Goal: Obtain resource: Download file/media

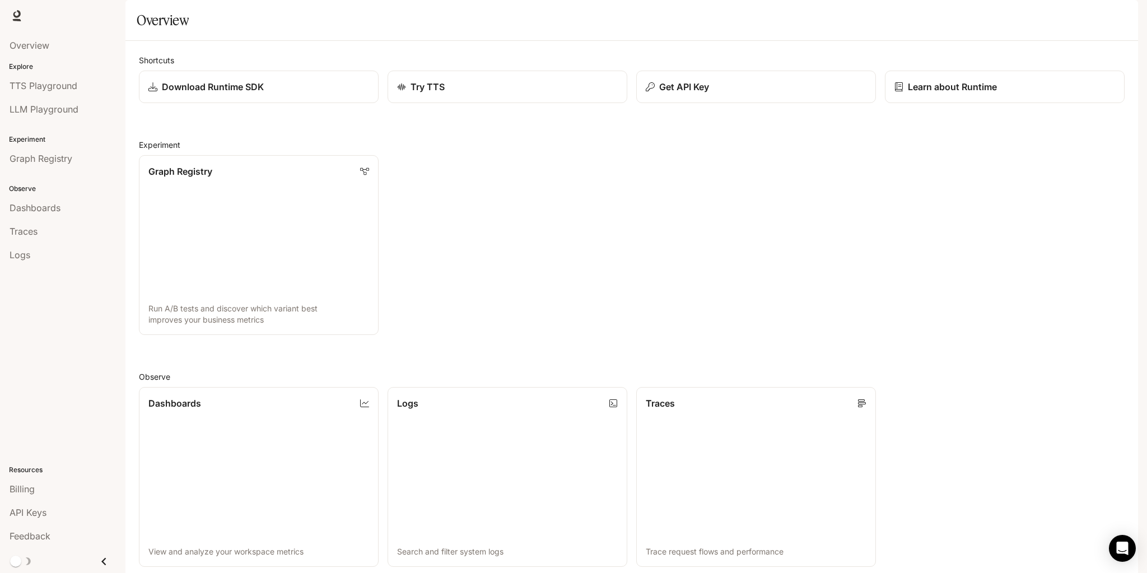
drag, startPoint x: 515, startPoint y: 216, endPoint x: 498, endPoint y: 203, distance: 21.6
click at [498, 203] on div "Graph Registry Run A/B tests and discover which variant best improves your busi…" at bounding box center [627, 240] width 995 height 189
click at [496, 200] on div "Graph Registry Run A/B tests and discover which variant best improves your busi…" at bounding box center [627, 240] width 995 height 189
drag, startPoint x: 496, startPoint y: 200, endPoint x: 491, endPoint y: 191, distance: 10.0
click at [491, 191] on div "Graph Registry Run A/B tests and discover which variant best improves your busi…" at bounding box center [627, 240] width 995 height 189
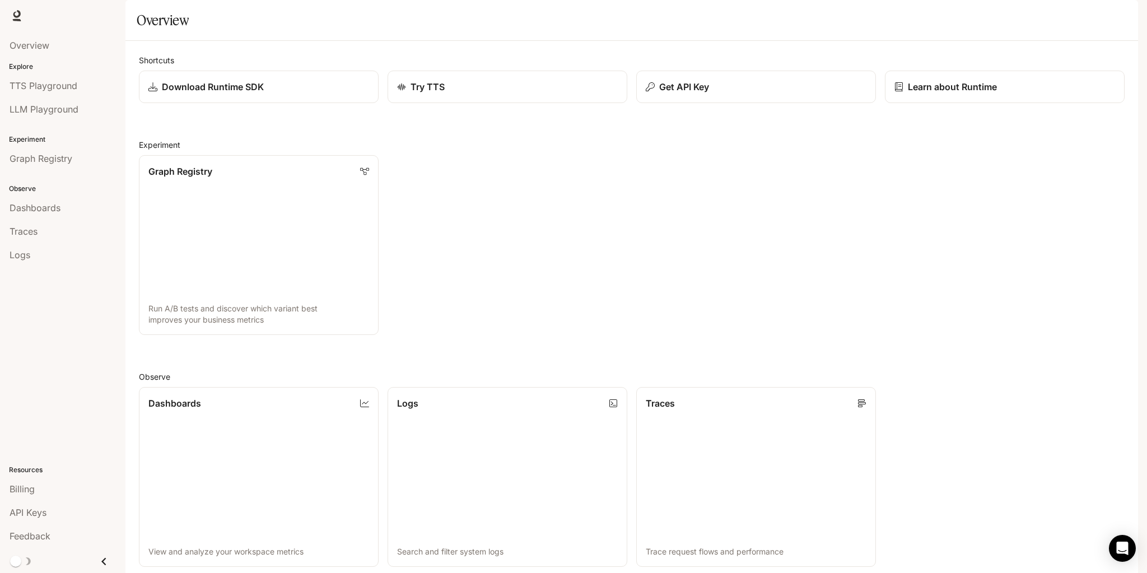
drag, startPoint x: 221, startPoint y: 4, endPoint x: 192, endPoint y: 2, distance: 29.8
click at [192, 2] on div "Runtime Runtime Documentation Documentation" at bounding box center [573, 15] width 1147 height 31
drag, startPoint x: 283, startPoint y: 20, endPoint x: 69, endPoint y: 20, distance: 213.9
click at [283, 20] on div "Runtime Runtime Documentation Documentation" at bounding box center [573, 15] width 1147 height 31
click at [15, 15] on icon at bounding box center [16, 14] width 7 height 8
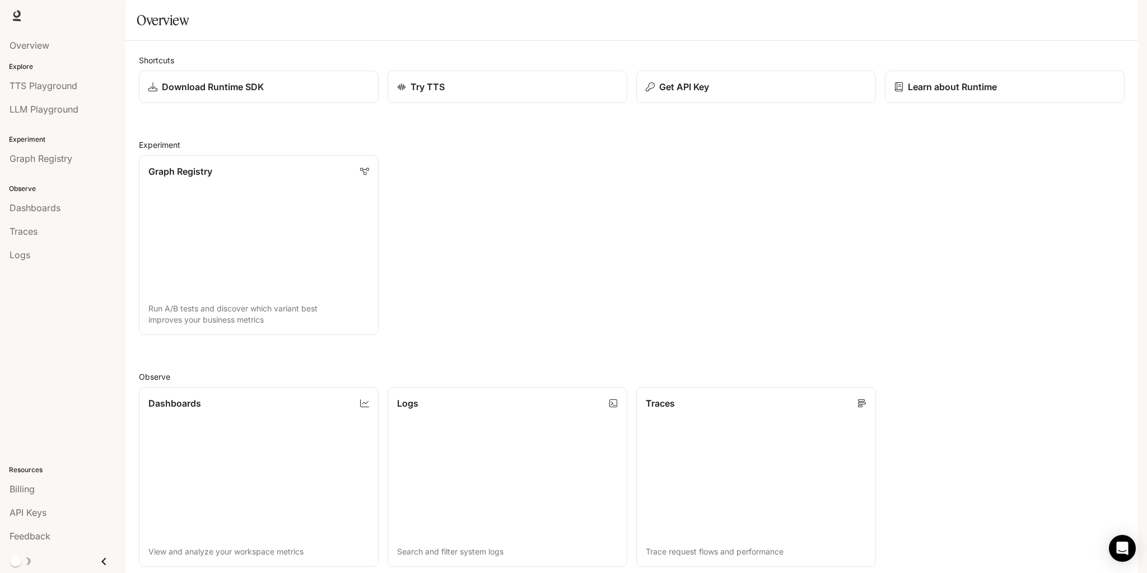
click at [1123, 11] on img "button" at bounding box center [1122, 16] width 16 height 16
click at [1017, 82] on span "Billing" at bounding box center [1051, 82] width 144 height 11
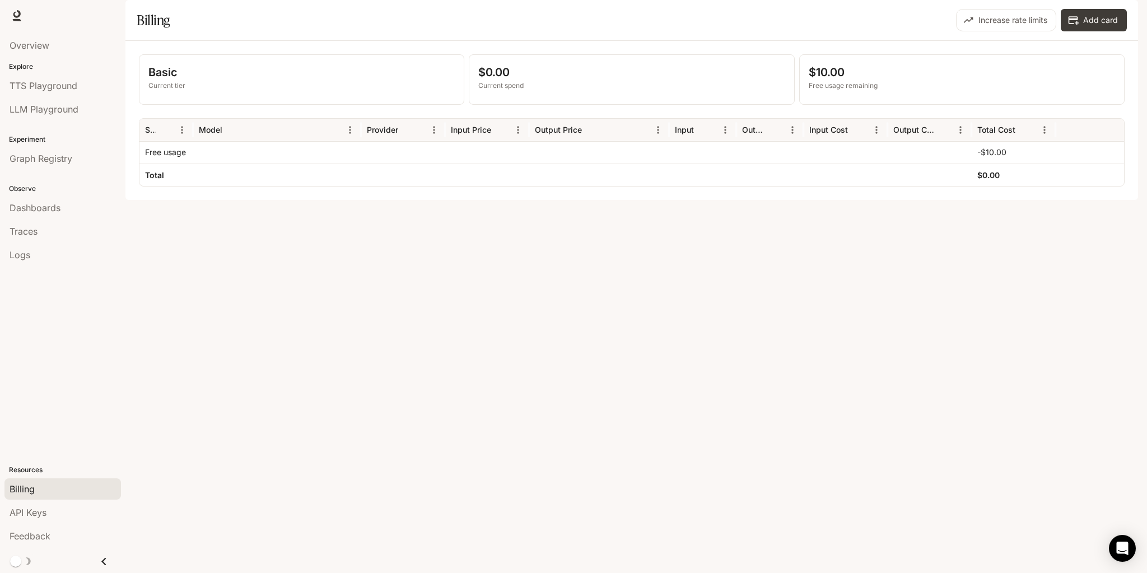
drag, startPoint x: 600, startPoint y: 277, endPoint x: 548, endPoint y: 278, distance: 51.5
click at [548, 200] on div "Basic Current tier $0.00 Current spend $10.00 Free usage remaining Service Mode…" at bounding box center [631, 120] width 1012 height 159
drag, startPoint x: 808, startPoint y: 116, endPoint x: 908, endPoint y: 116, distance: 99.7
click at [907, 91] on p "Free usage remaining" at bounding box center [962, 86] width 306 height 10
click at [908, 91] on p "Free usage remaining" at bounding box center [962, 86] width 306 height 10
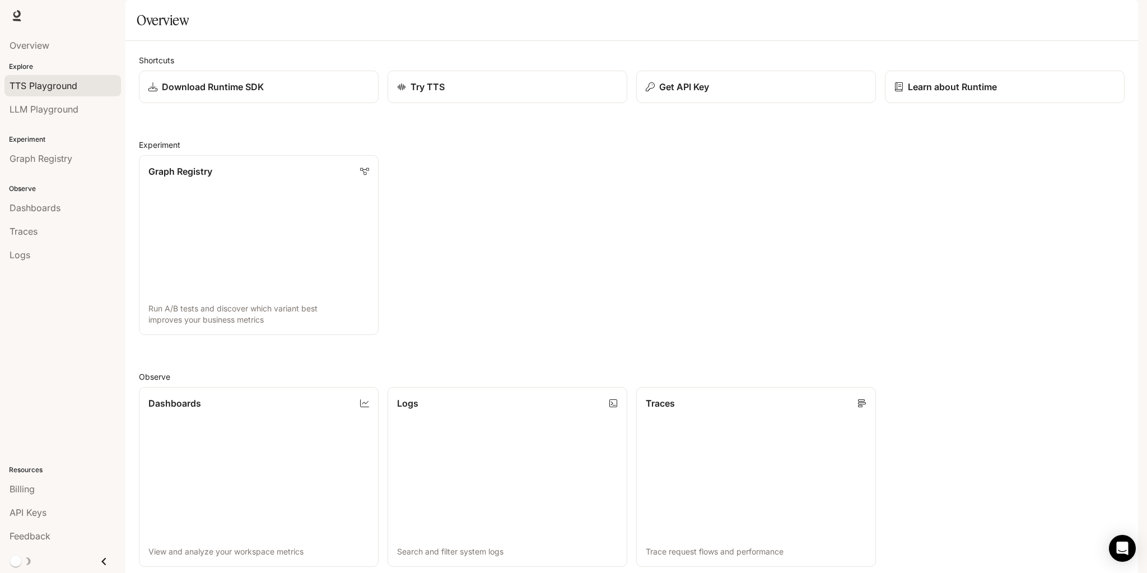
click at [63, 89] on span "TTS Playground" at bounding box center [44, 85] width 68 height 13
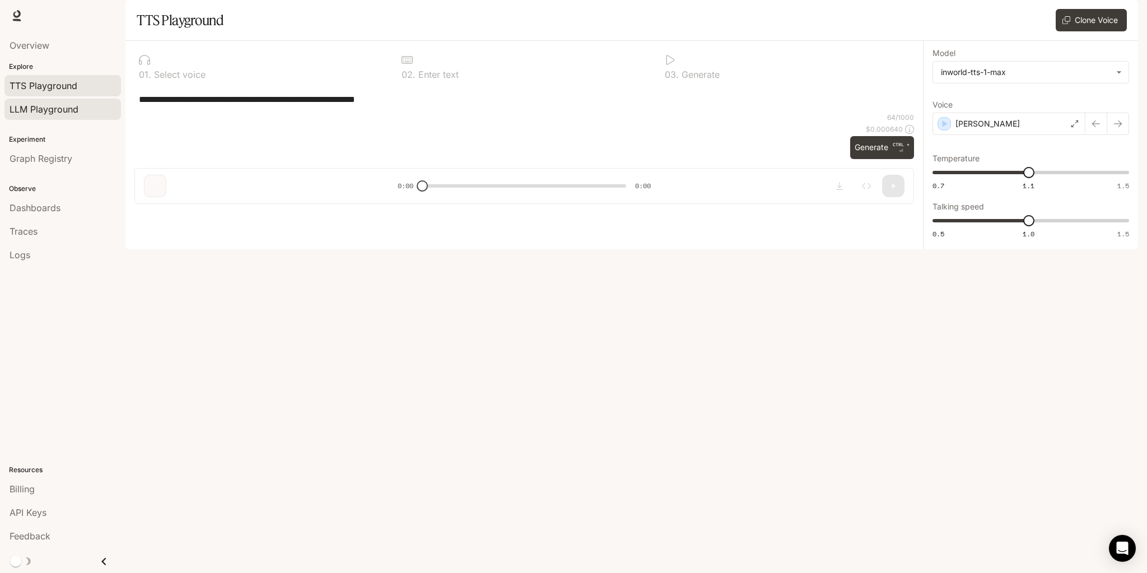
click at [56, 111] on span "LLM Playground" at bounding box center [44, 108] width 69 height 13
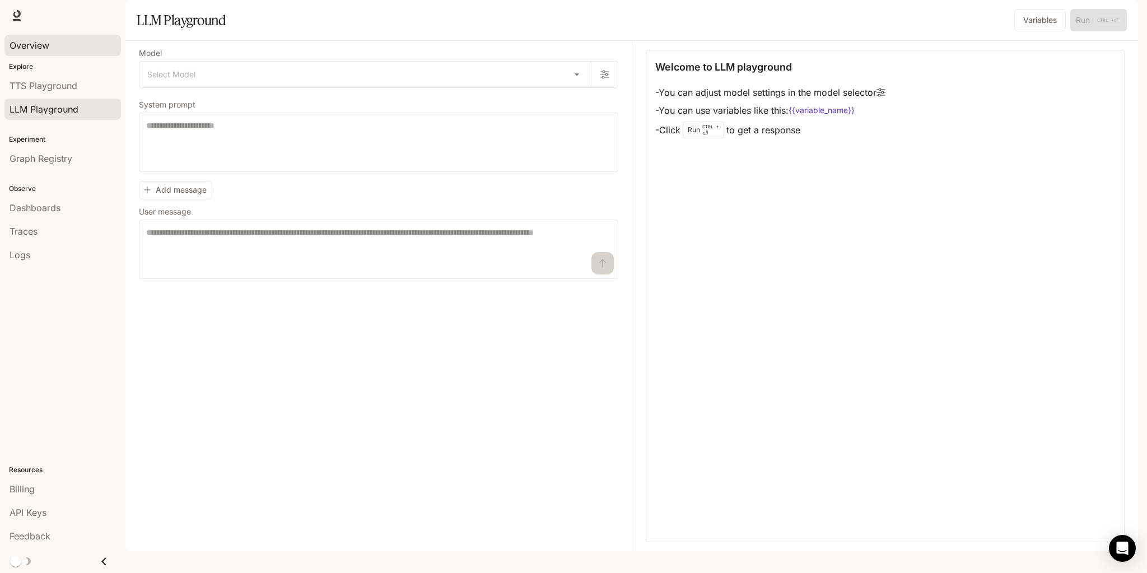
click at [40, 44] on span "Overview" at bounding box center [30, 45] width 40 height 13
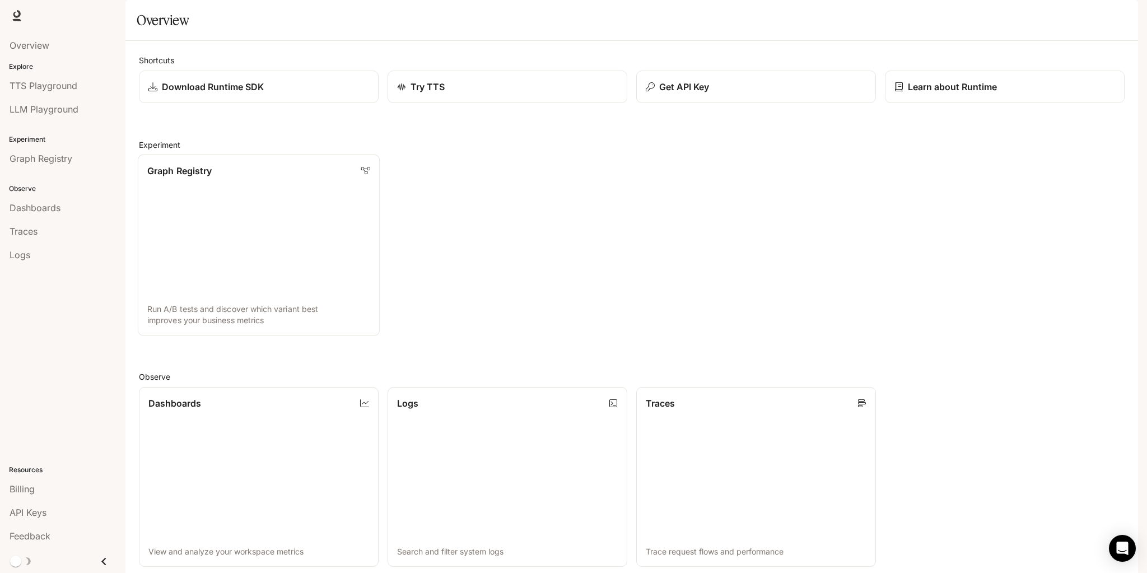
click at [278, 237] on link "Graph Registry Run A/B tests and discover which variant best improves your busi…" at bounding box center [259, 244] width 242 height 181
click at [101, 557] on icon "Close drawer" at bounding box center [103, 561] width 15 height 15
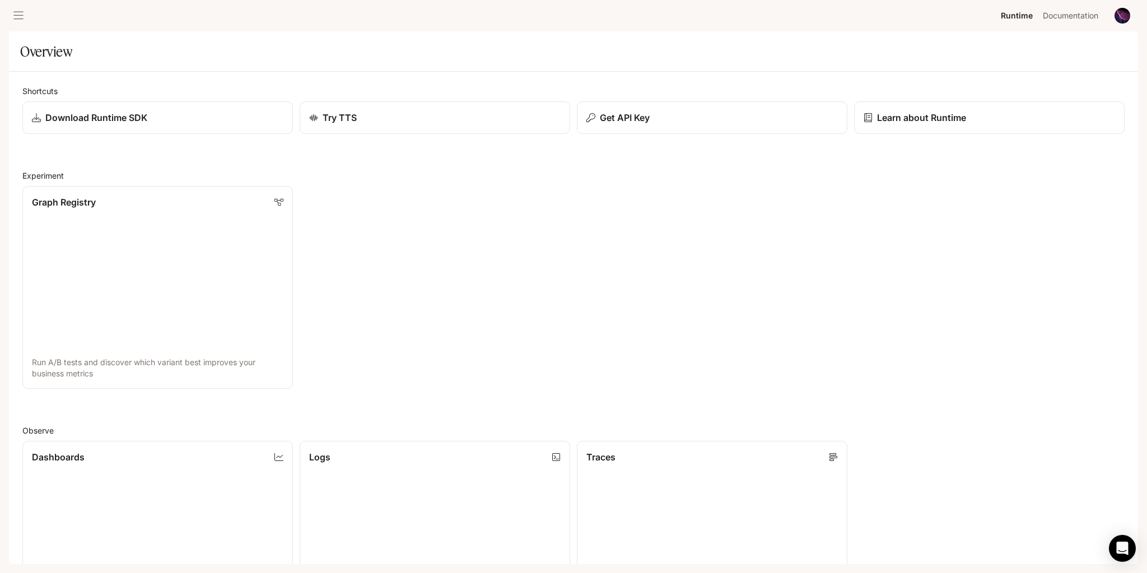
click at [17, 9] on button "open drawer" at bounding box center [18, 16] width 20 height 20
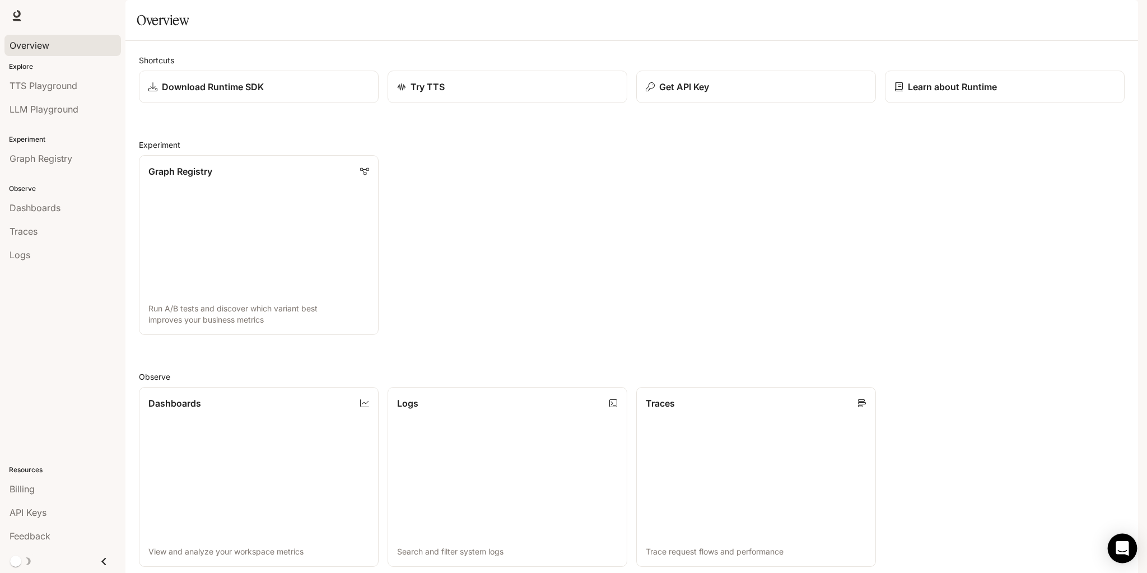
click at [1117, 549] on icon "Open Intercom Messenger" at bounding box center [1121, 548] width 13 height 15
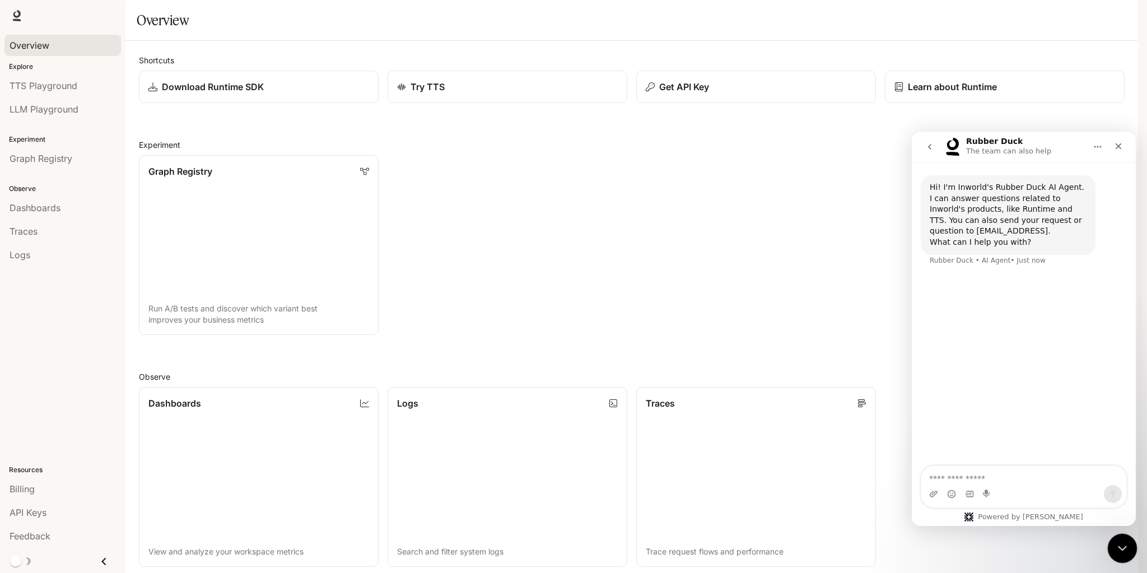
click at [1123, 544] on icon "Close Intercom Messenger" at bounding box center [1120, 546] width 13 height 13
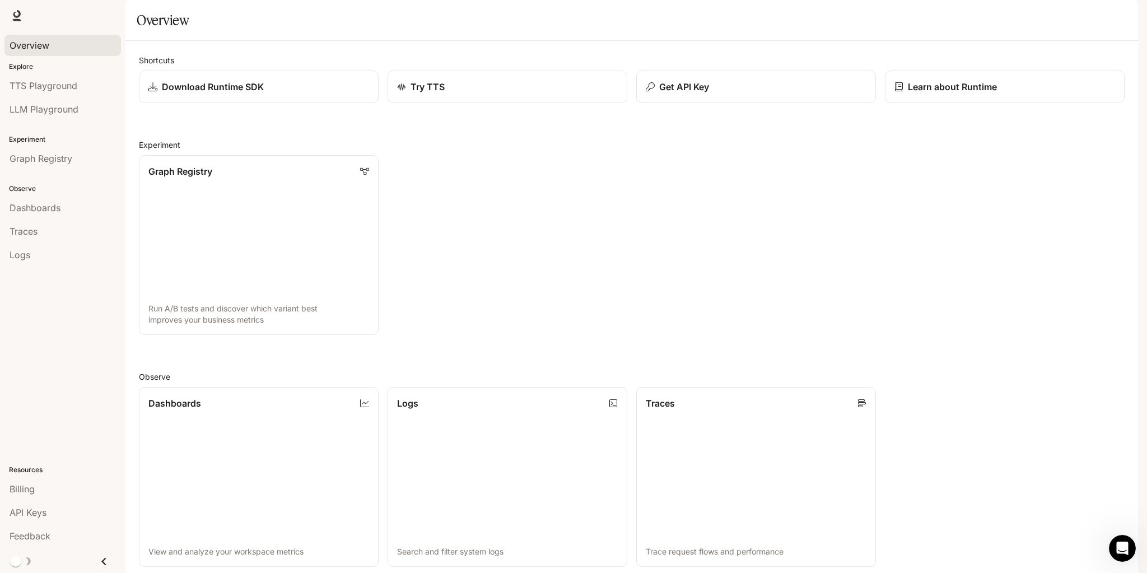
click at [1068, 14] on span "Documentation" at bounding box center [1070, 16] width 55 height 14
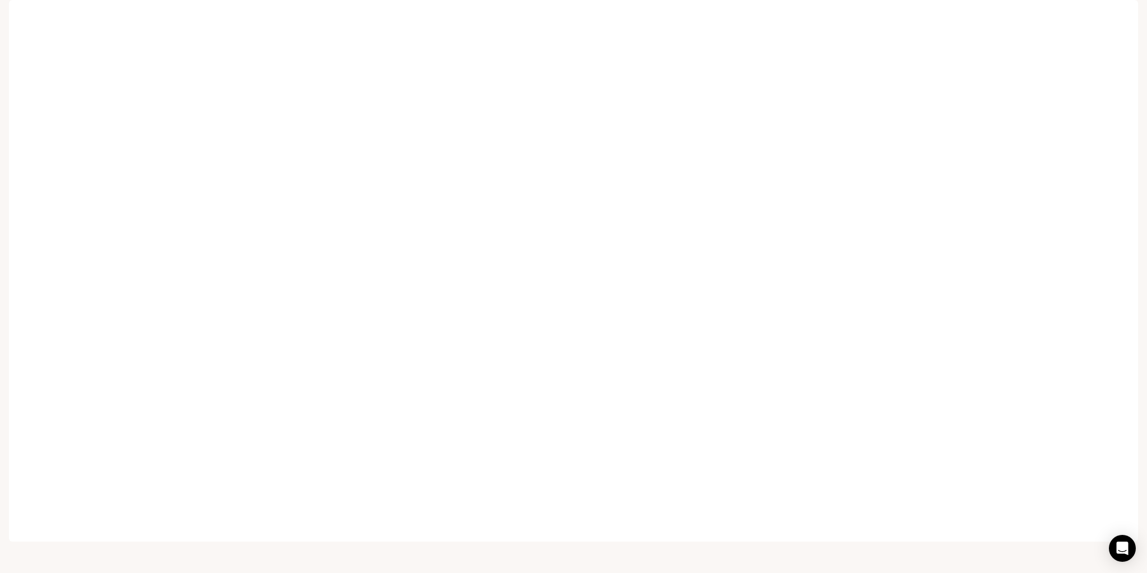
click at [1019, 11] on span "Runtime" at bounding box center [1016, 16] width 30 height 14
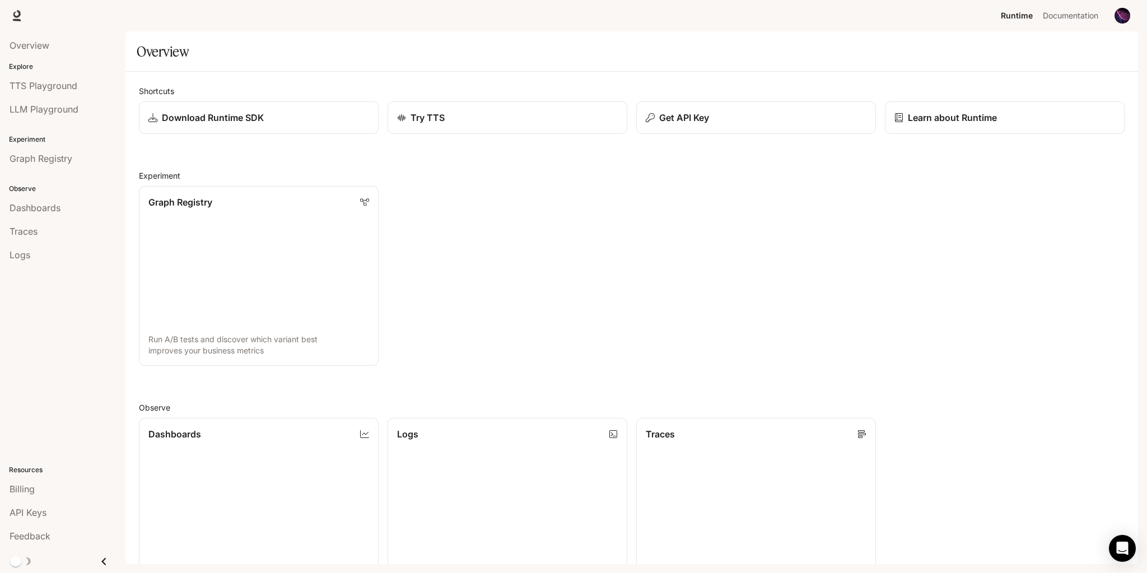
drag, startPoint x: 464, startPoint y: 178, endPoint x: 457, endPoint y: 169, distance: 11.2
click at [457, 169] on div "Shortcuts Download Runtime SDK Try TTS Get API Key Learn about Runtime Experime…" at bounding box center [632, 457] width 986 height 744
drag, startPoint x: 457, startPoint y: 169, endPoint x: 452, endPoint y: 161, distance: 8.5
click at [450, 161] on div "Shortcuts Download Runtime SDK Try TTS Get API Key Learn about Runtime Experime…" at bounding box center [632, 457] width 986 height 744
drag, startPoint x: 454, startPoint y: 162, endPoint x: 441, endPoint y: 156, distance: 13.8
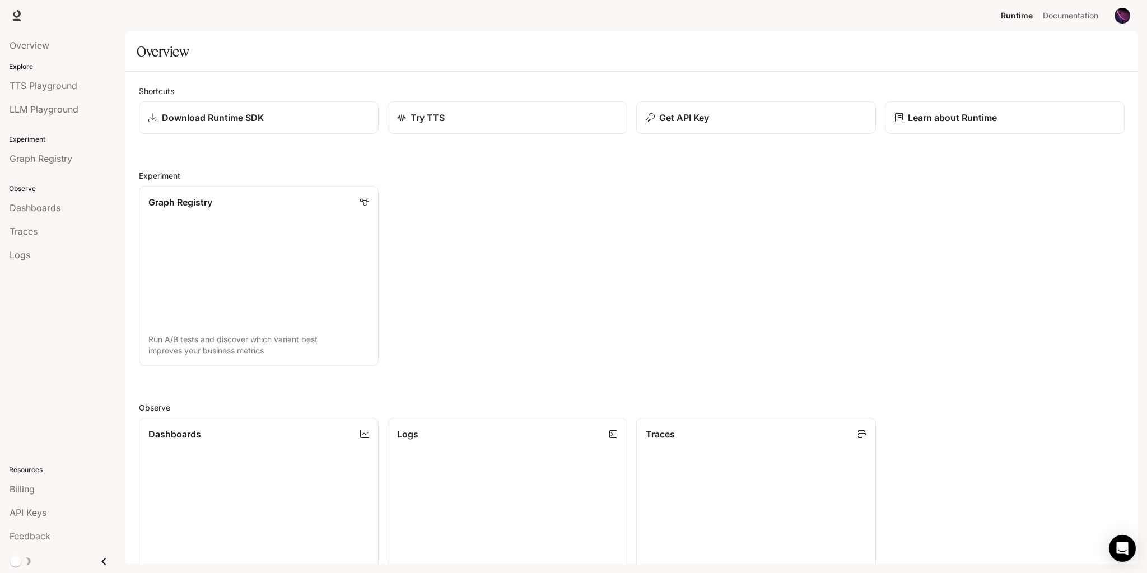
click at [444, 157] on div "Shortcuts Download Runtime SDK Try TTS Get API Key Learn about Runtime Experime…" at bounding box center [632, 457] width 986 height 744
click at [16, 17] on icon at bounding box center [16, 14] width 7 height 8
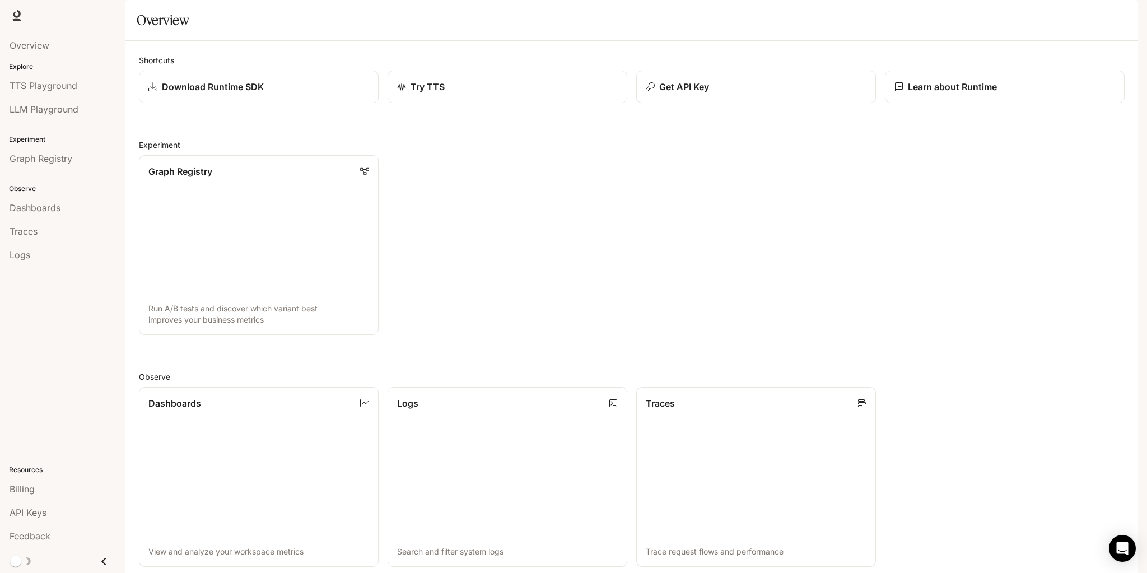
click at [1015, 11] on span "Runtime" at bounding box center [1017, 16] width 32 height 14
click at [36, 47] on span "Overview" at bounding box center [30, 45] width 40 height 13
click at [65, 43] on div "Overview" at bounding box center [63, 45] width 106 height 13
drag, startPoint x: 430, startPoint y: 177, endPoint x: 407, endPoint y: 172, distance: 23.9
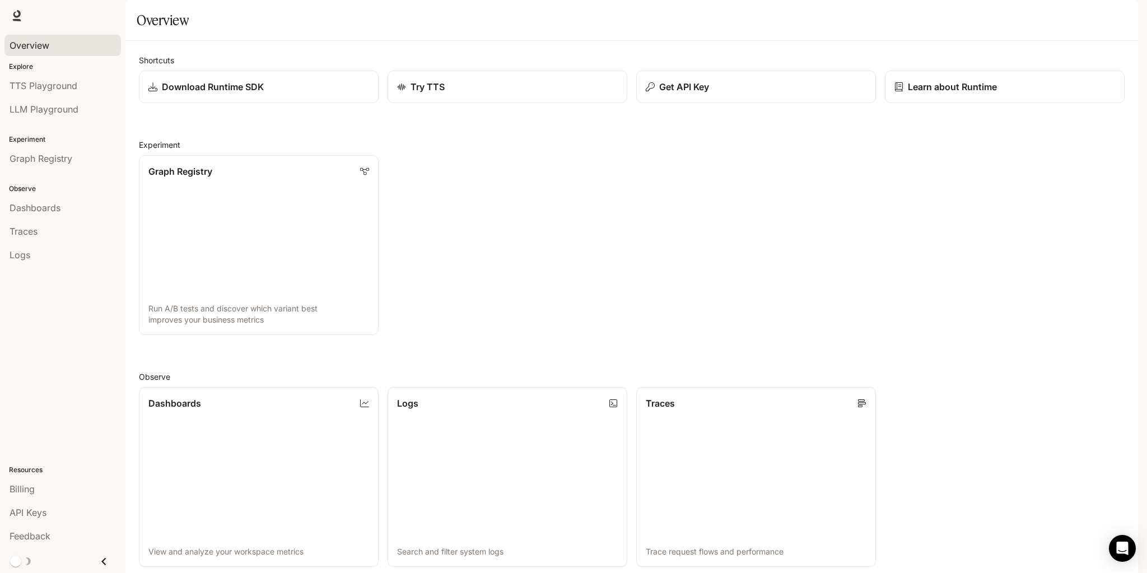
click at [407, 151] on h2 "Experiment" at bounding box center [632, 145] width 986 height 12
click at [403, 151] on h2 "Experiment" at bounding box center [632, 145] width 986 height 12
click at [288, 94] on div "Download Runtime SDK" at bounding box center [258, 86] width 223 height 13
